Goal: Find specific fact: Find contact information

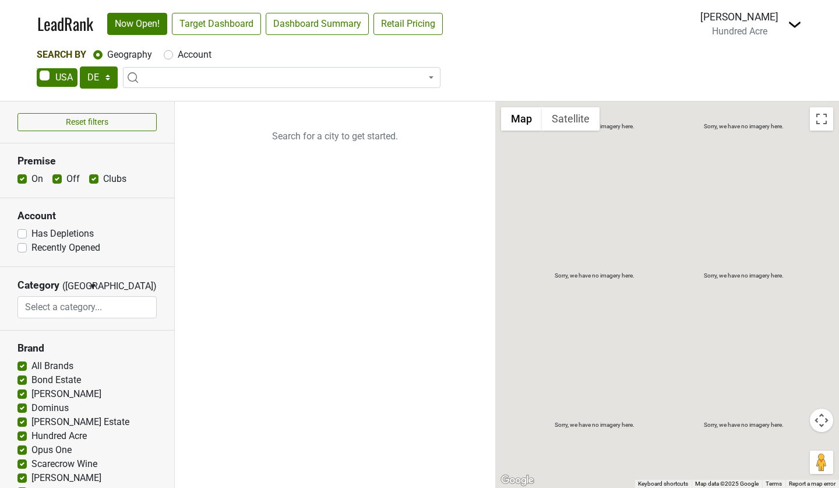
select select "DE"
select select
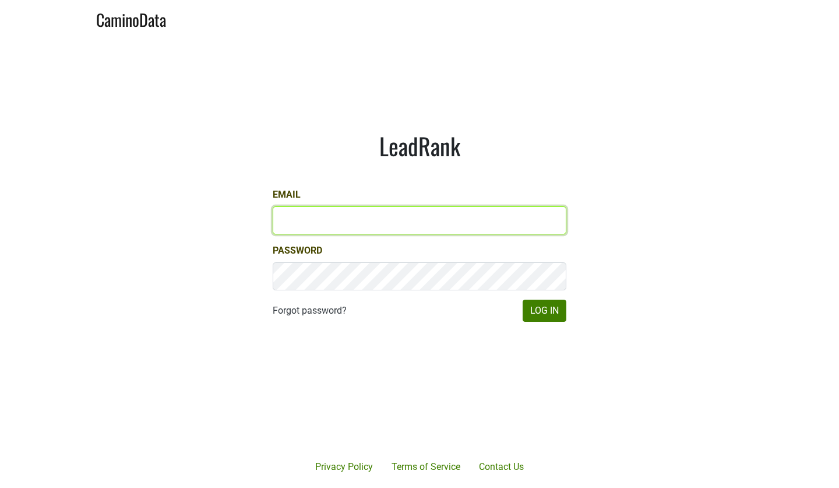
type input "dcohn@hundredacre.com"
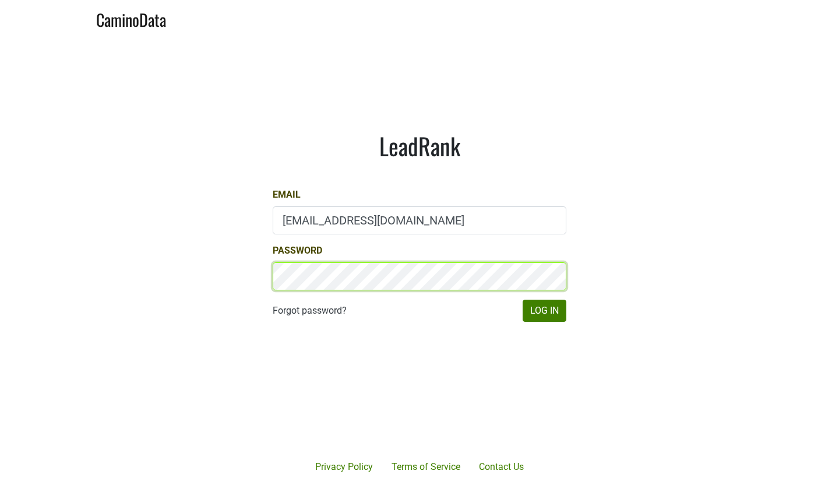
click at [544, 311] on button "Log In" at bounding box center [545, 310] width 44 height 22
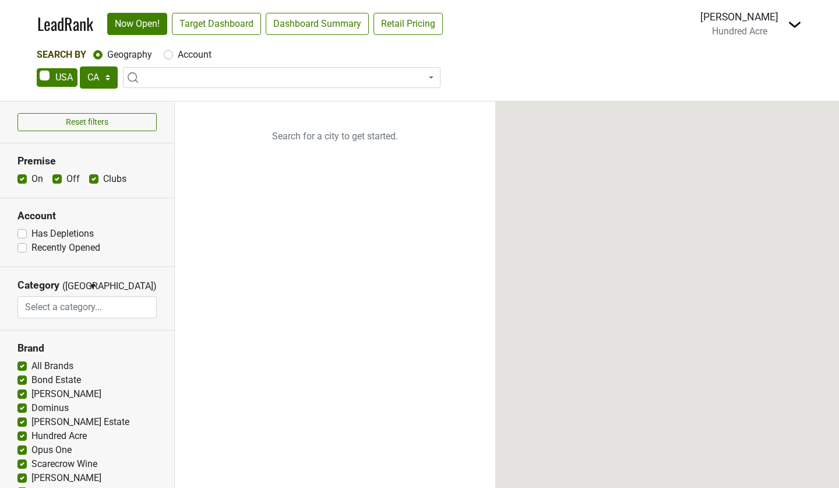
select select "CA"
select select
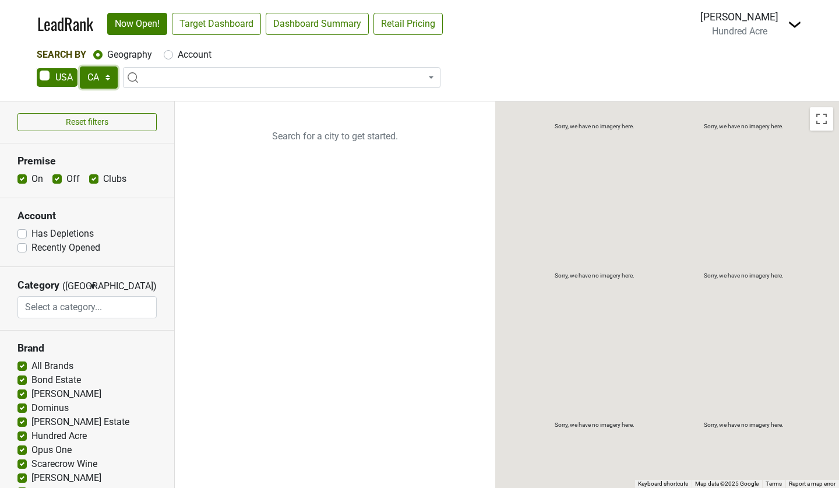
click at [111, 81] on select "AK AL AR AZ CA CO CT DC DE FL GA HI IA ID IL IN KS KY LA MA MD ME MI MN MO MS M…" at bounding box center [99, 77] width 38 height 22
select select "FL"
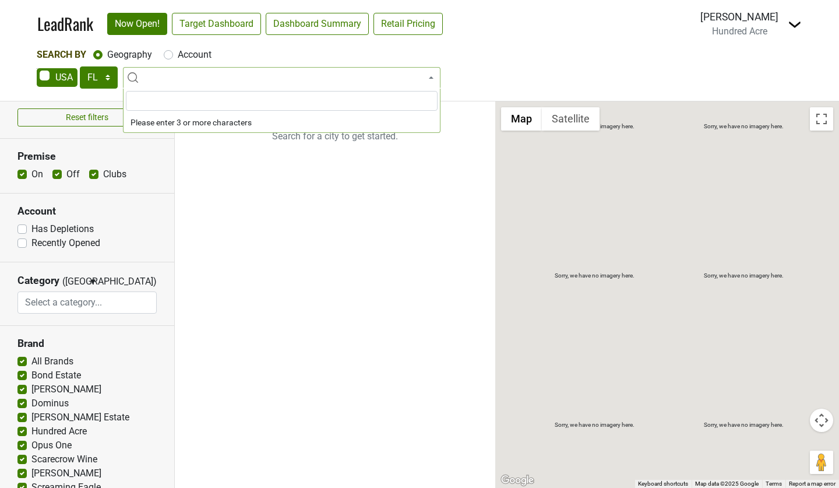
scroll to position [8, 0]
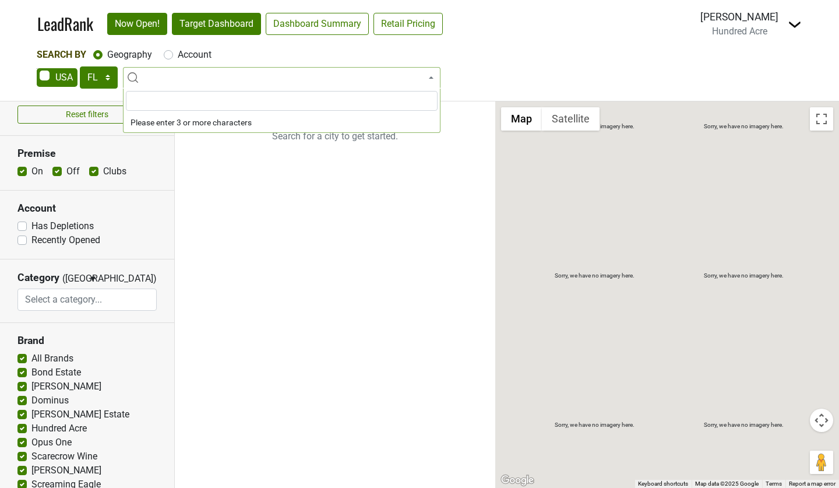
click at [225, 23] on link "Target Dashboard" at bounding box center [216, 24] width 89 height 22
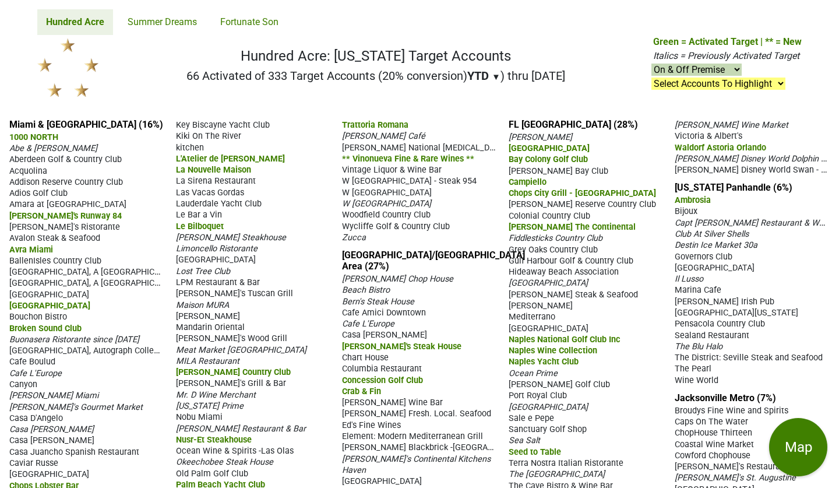
click at [30, 171] on span "Acquolina" at bounding box center [28, 171] width 38 height 10
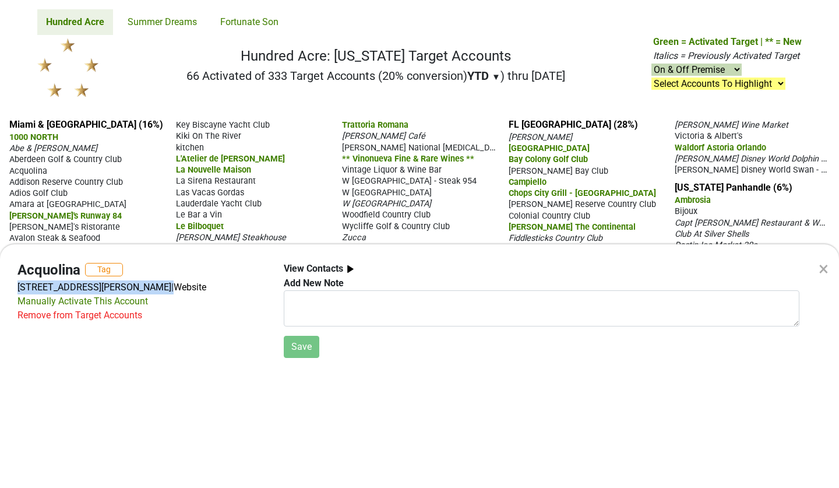
drag, startPoint x: 157, startPoint y: 318, endPoint x: 1, endPoint y: 322, distance: 156.2
click at [9, 322] on div "Acquolina Tag [STREET_ADDRESS][PERSON_NAME] | Website Manually Activate This Ac…" at bounding box center [142, 310] width 266 height 96
copy div "[STREET_ADDRESS][PERSON_NAME]"
click at [157, 225] on div "× Acquolina Tag [STREET_ADDRESS][PERSON_NAME] | Website Manually Activate This …" at bounding box center [419, 244] width 839 height 488
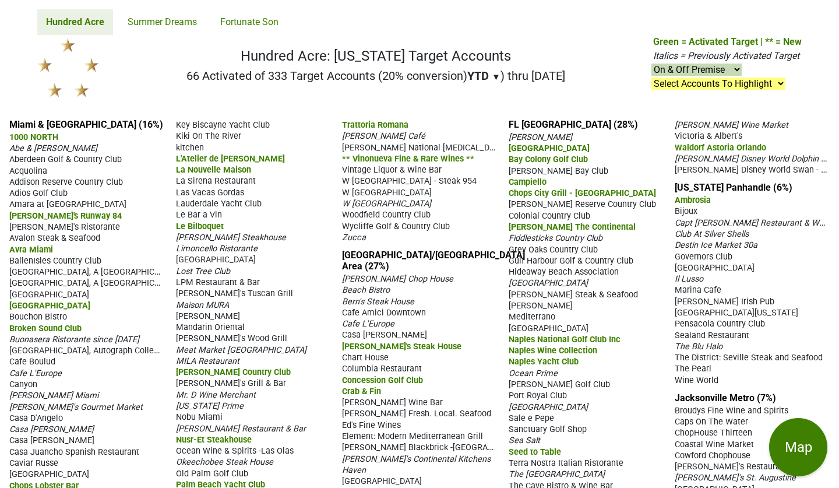
click at [50, 306] on span "[GEOGRAPHIC_DATA]" at bounding box center [49, 306] width 81 height 10
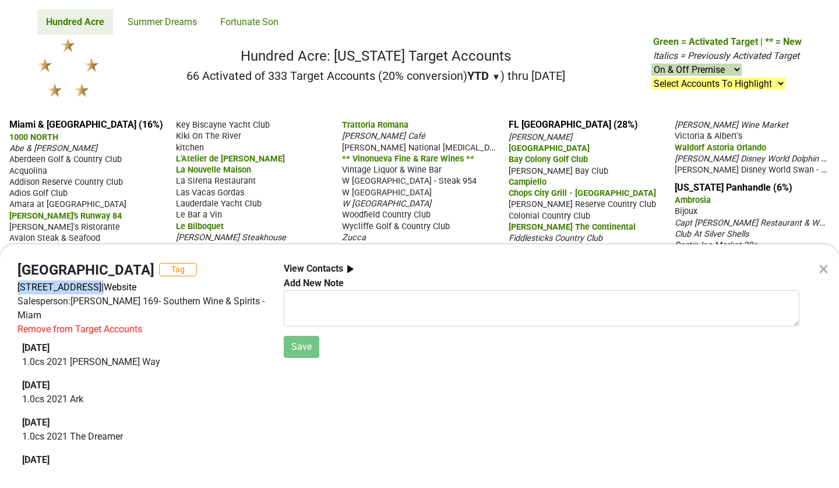
drag, startPoint x: 205, startPoint y: 316, endPoint x: 1, endPoint y: 318, distance: 203.9
click at [9, 318] on div "Bombay Cafe Tag [STREET_ADDRESS] | Website Salesperson: [PERSON_NAME] 169- Sout…" at bounding box center [142, 368] width 266 height 212
copy div "[STREET_ADDRESS]"
